Goal: Task Accomplishment & Management: Manage account settings

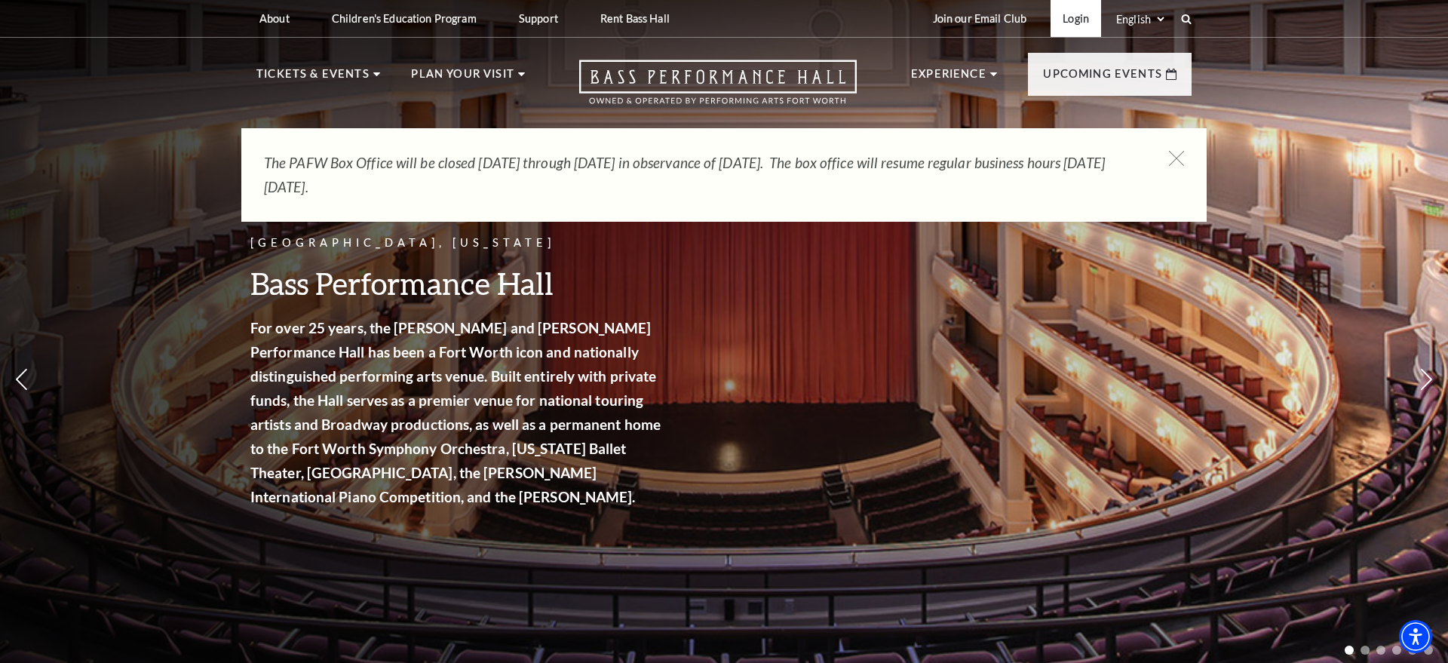
click at [1075, 15] on link "Login" at bounding box center [1076, 18] width 51 height 37
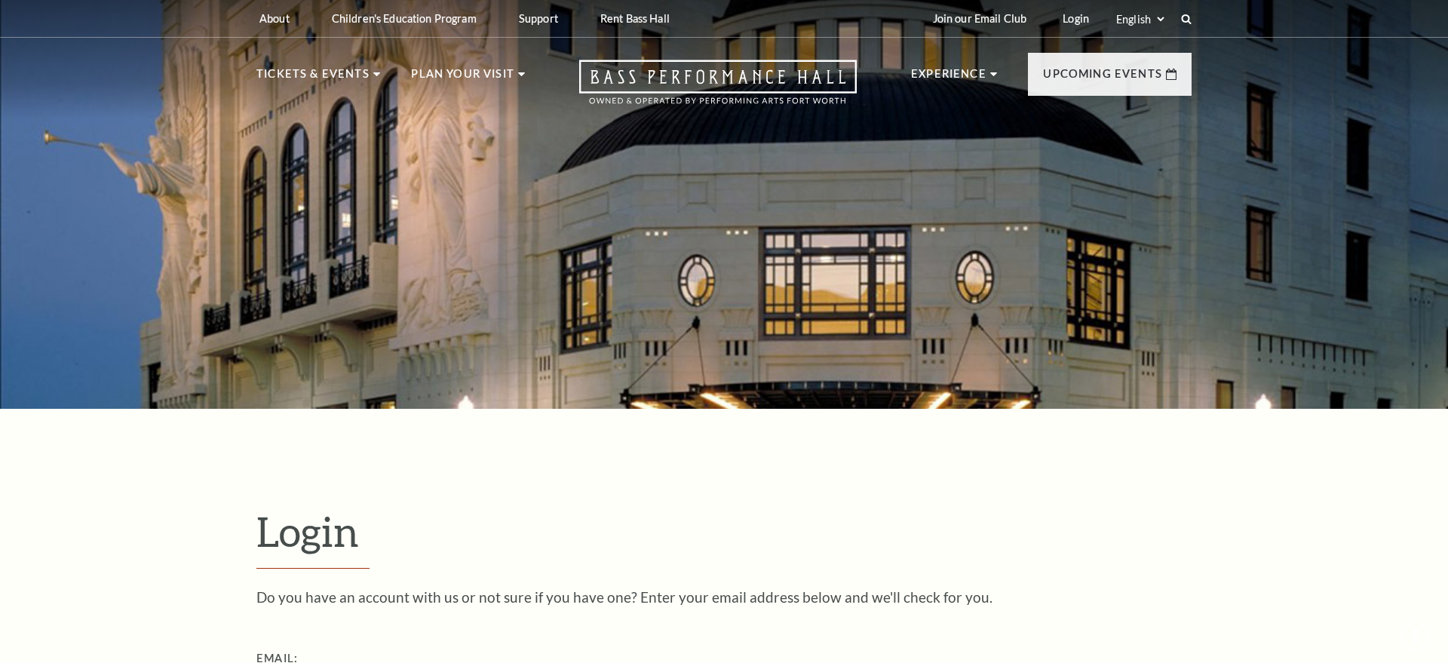
scroll to position [507, 0]
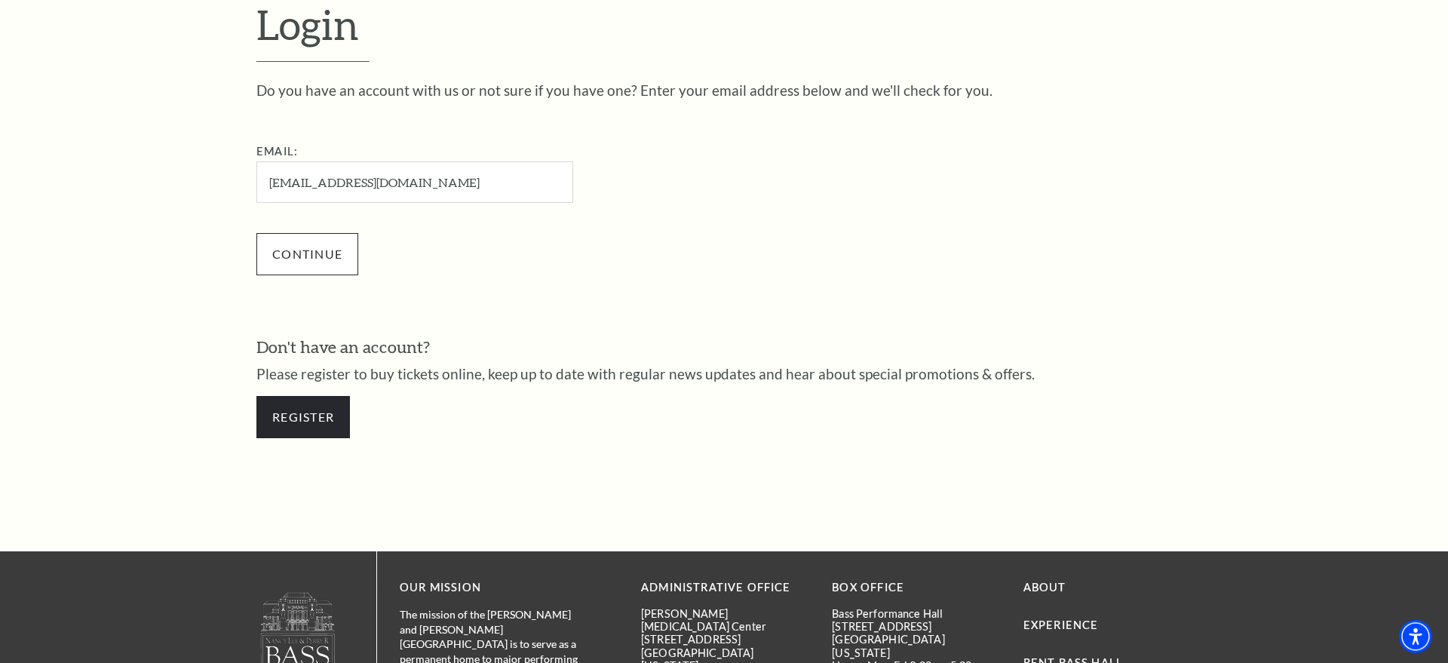
type input "retiredhandyman163@gmail.com"
click at [329, 258] on input "Continue" at bounding box center [307, 254] width 102 height 42
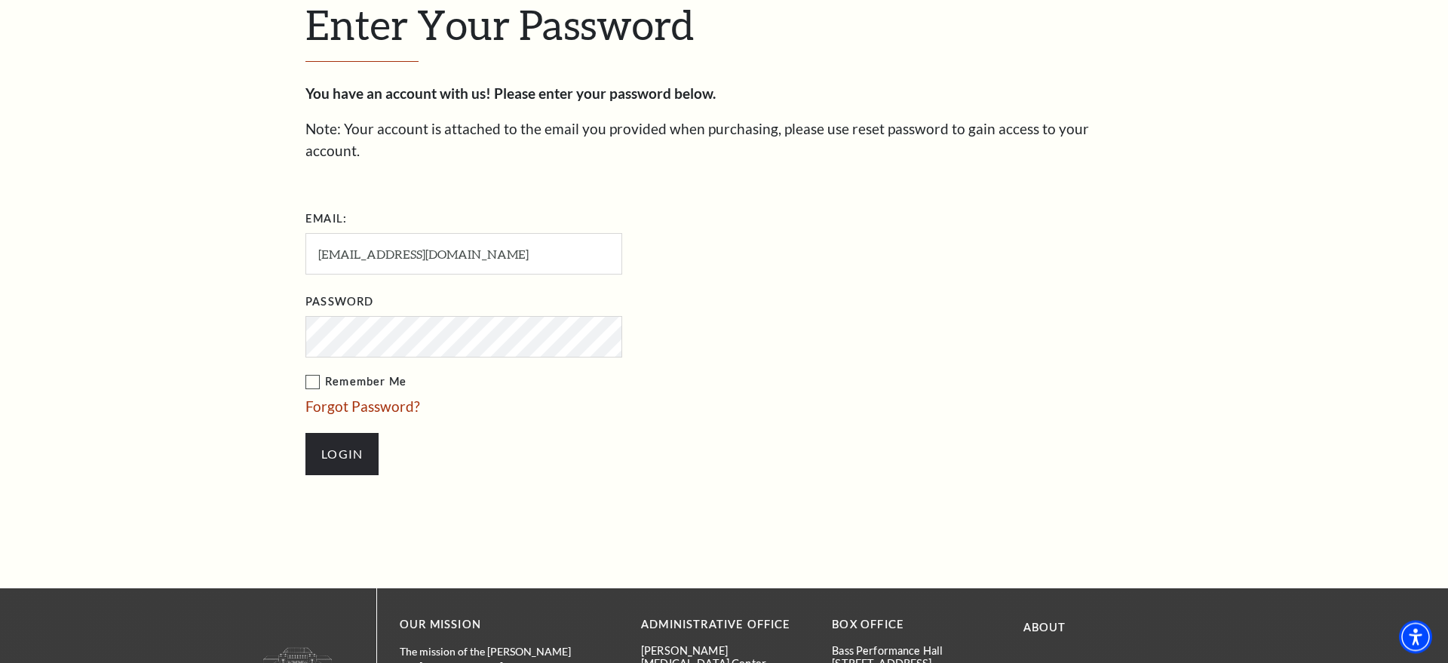
scroll to position [521, 0]
click at [334, 438] on input "Login" at bounding box center [342, 454] width 73 height 42
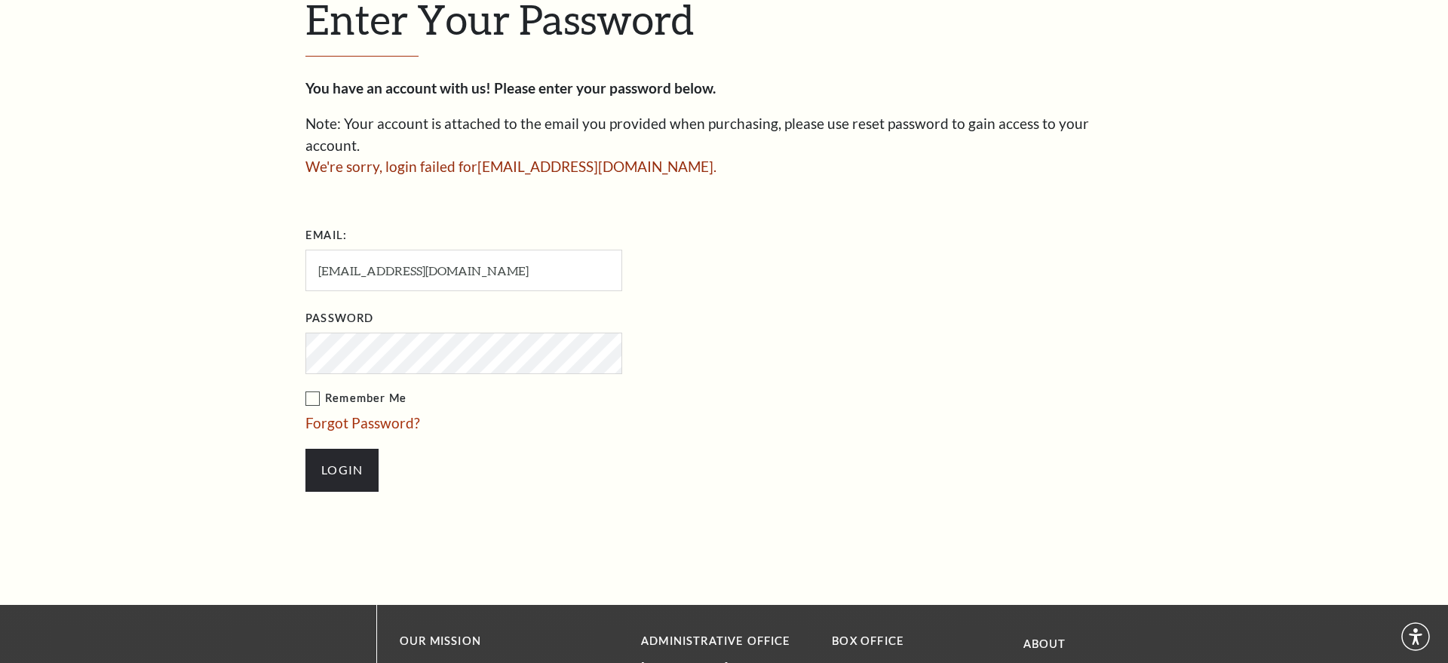
scroll to position [527, 0]
click at [355, 449] on input "Login" at bounding box center [342, 470] width 73 height 42
click at [523, 258] on input "[EMAIL_ADDRESS][DOMAIN_NAME]" at bounding box center [464, 270] width 317 height 41
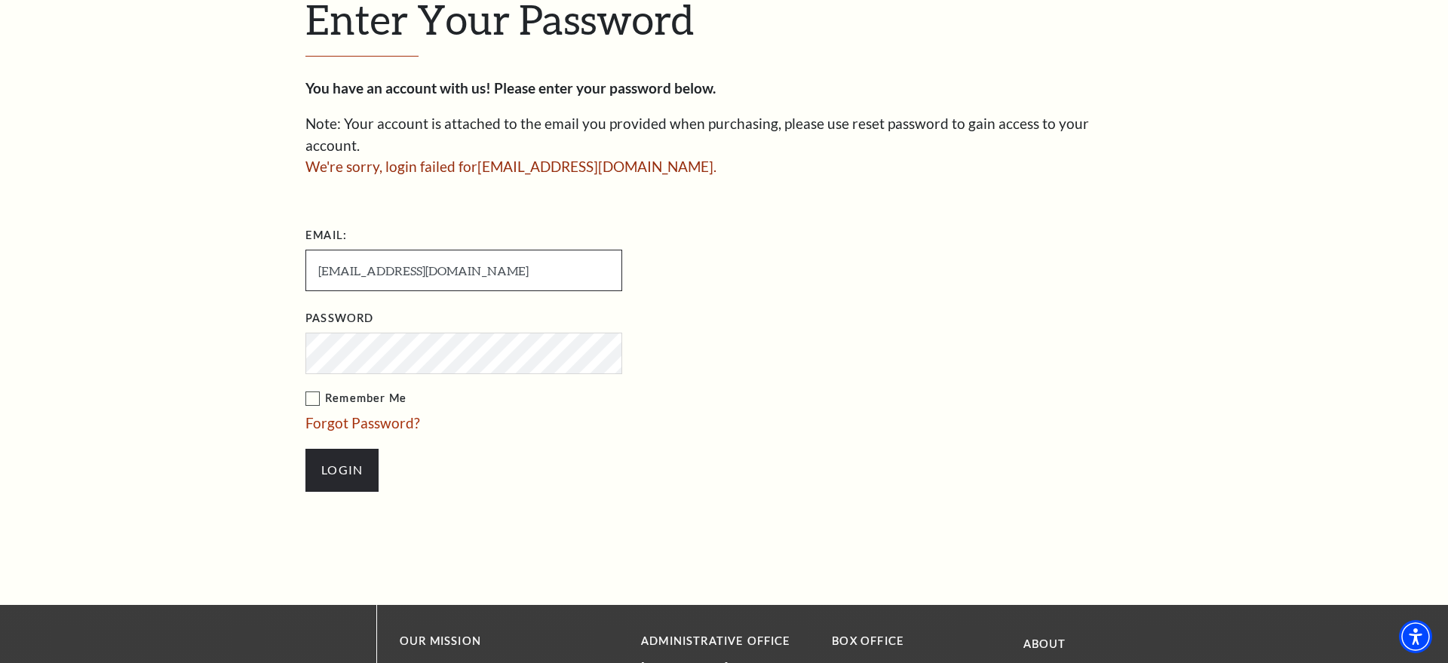
click at [523, 258] on input "[EMAIL_ADDRESS][DOMAIN_NAME]" at bounding box center [464, 270] width 317 height 41
paste input "snow2024bird"
type input "[EMAIL_ADDRESS][DOMAIN_NAME]"
click at [364, 458] on input "Login" at bounding box center [342, 470] width 73 height 42
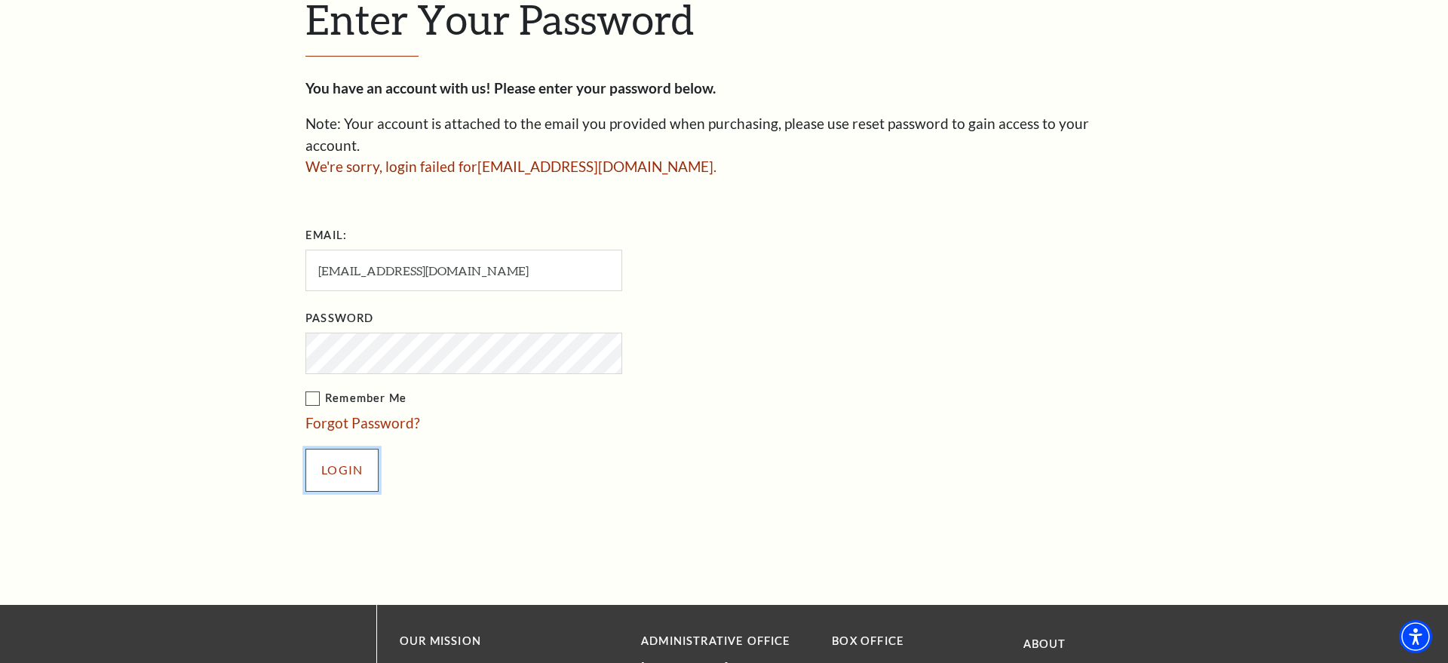
click at [358, 450] on input "Login" at bounding box center [342, 470] width 73 height 42
